Goal: Information Seeking & Learning: Learn about a topic

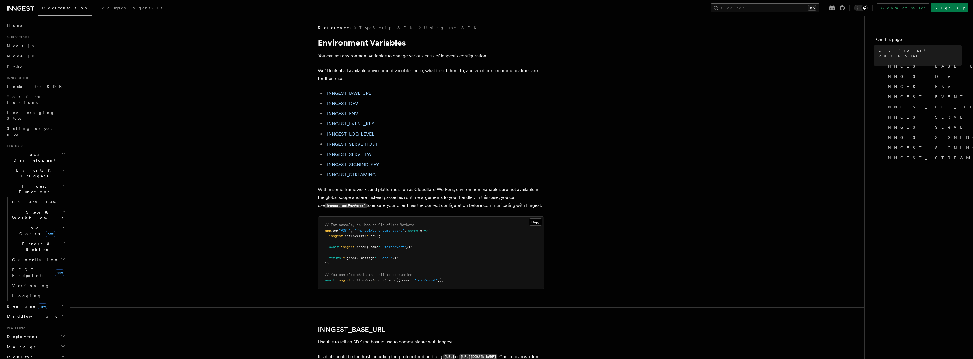
click at [776, 6] on button "Search... ⌘K" at bounding box center [765, 7] width 109 height 9
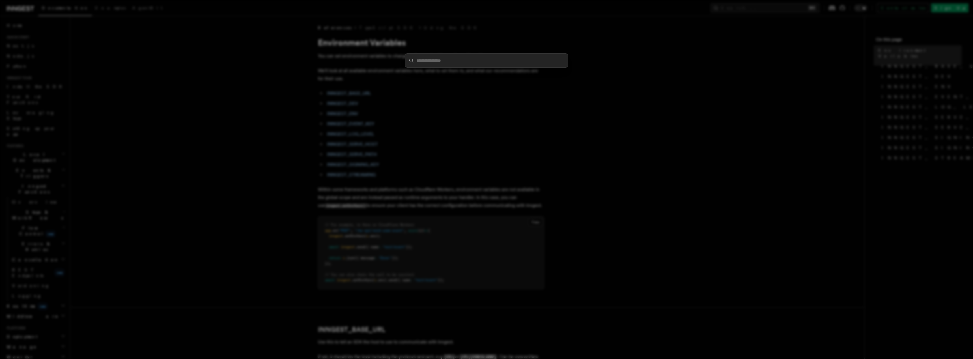
type input "**********"
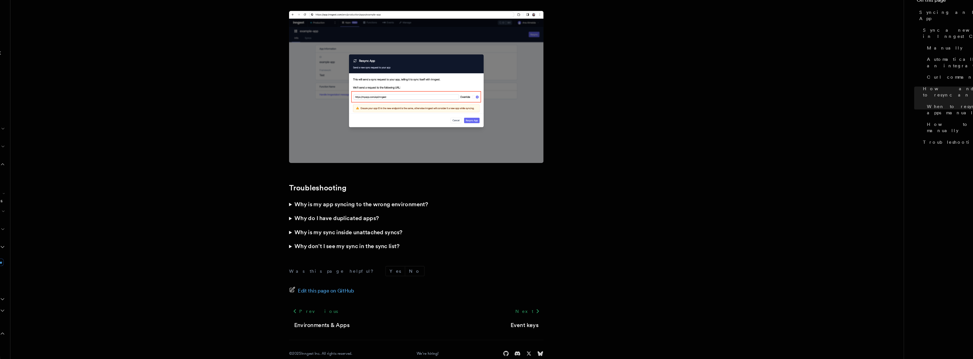
scroll to position [1153, 0]
